Goal: Obtain resource: Download file/media

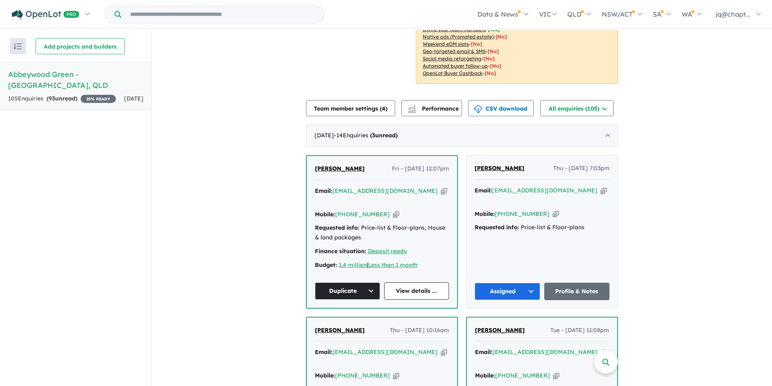
scroll to position [117, 0]
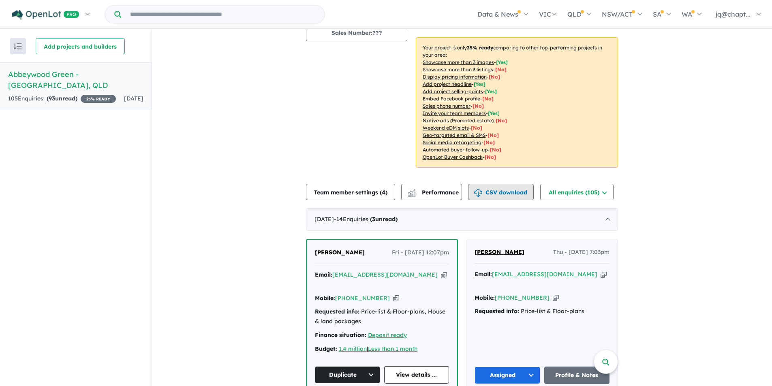
click at [522, 193] on button "CSV download" at bounding box center [501, 192] width 66 height 16
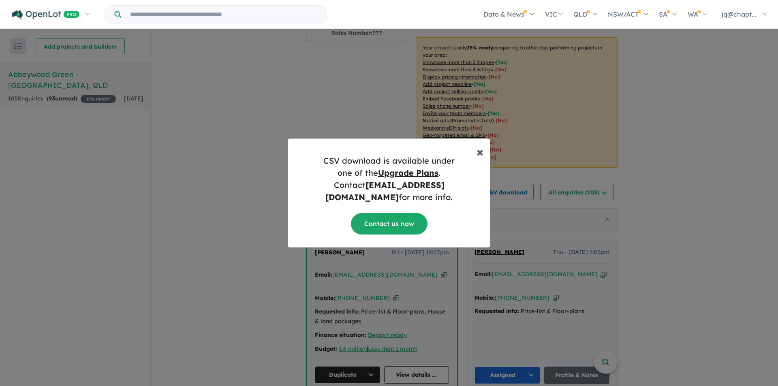
click at [479, 158] on span "×" at bounding box center [480, 152] width 7 height 16
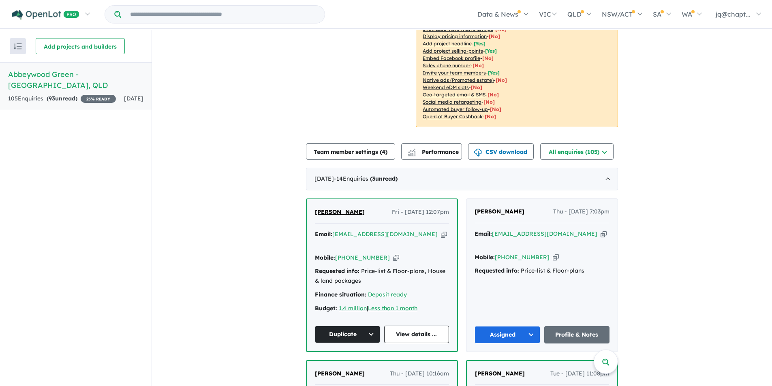
scroll to position [0, 0]
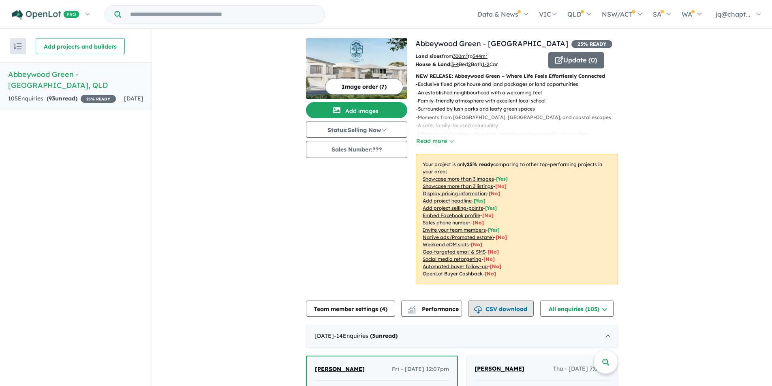
click at [511, 312] on button "CSV download" at bounding box center [501, 309] width 66 height 16
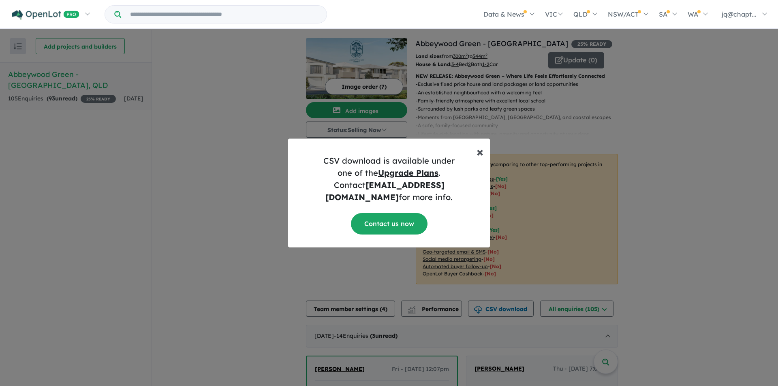
click at [480, 159] on span "×" at bounding box center [480, 152] width 7 height 16
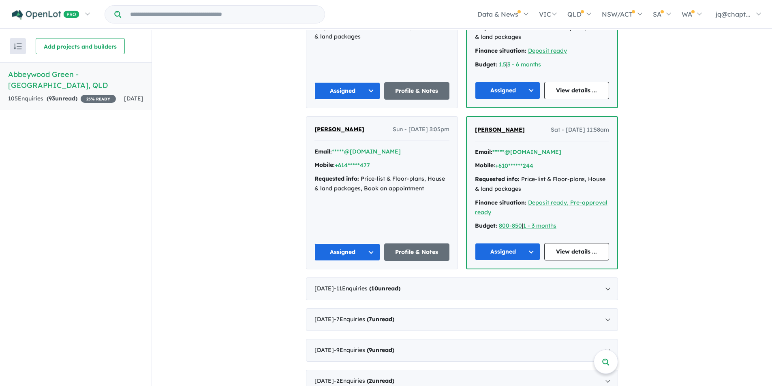
scroll to position [1133, 0]
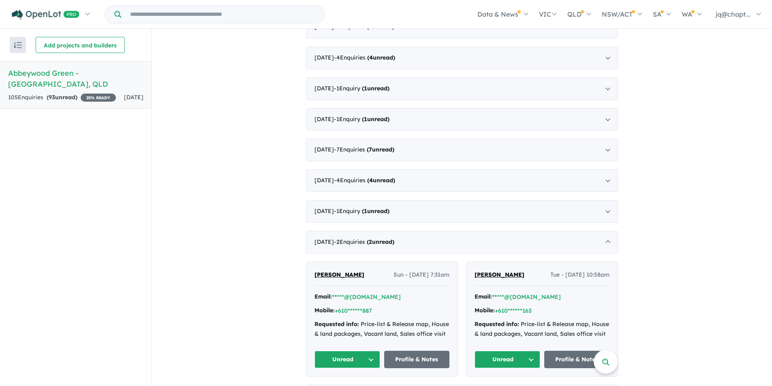
scroll to position [677, 0]
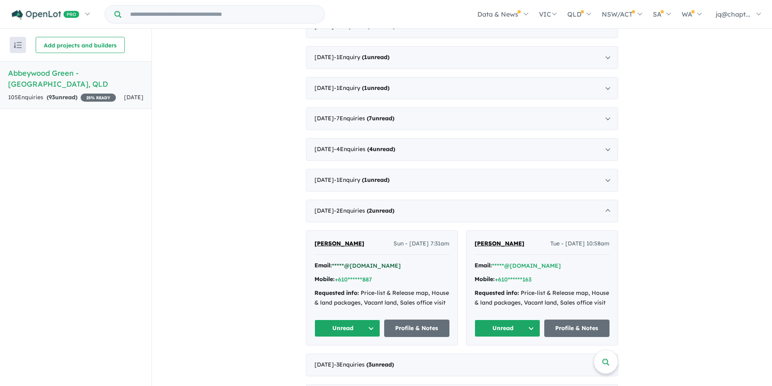
click at [361, 267] on button "*****@[DOMAIN_NAME]" at bounding box center [366, 266] width 69 height 9
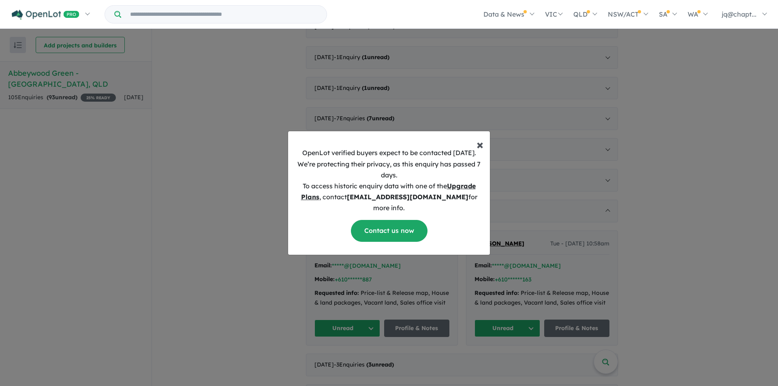
click at [478, 150] on span "×" at bounding box center [480, 144] width 7 height 16
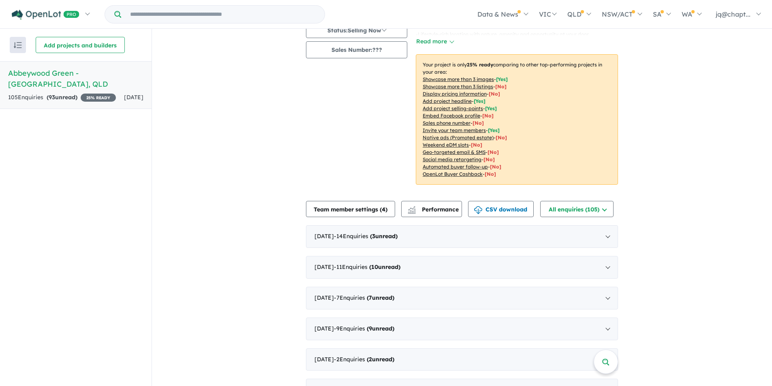
scroll to position [0, 0]
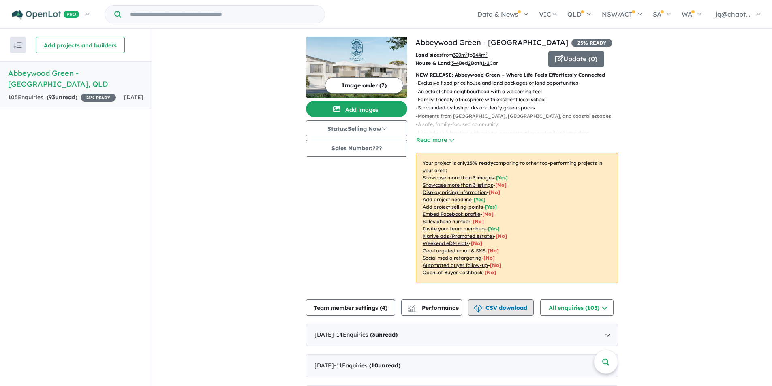
click at [493, 309] on button "CSV download" at bounding box center [501, 308] width 66 height 16
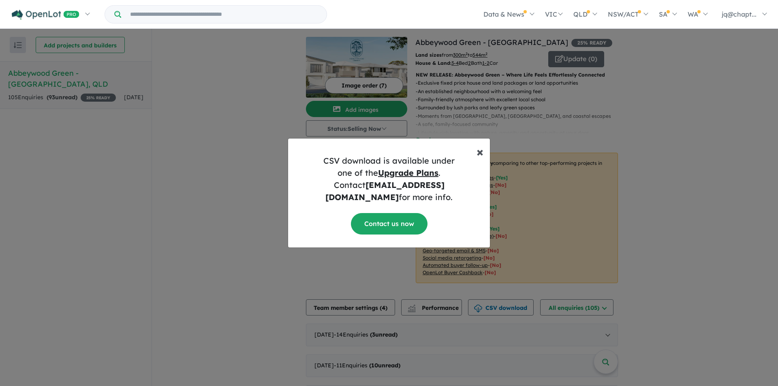
click at [482, 158] on span "×" at bounding box center [480, 152] width 7 height 16
